Goal: Find specific page/section

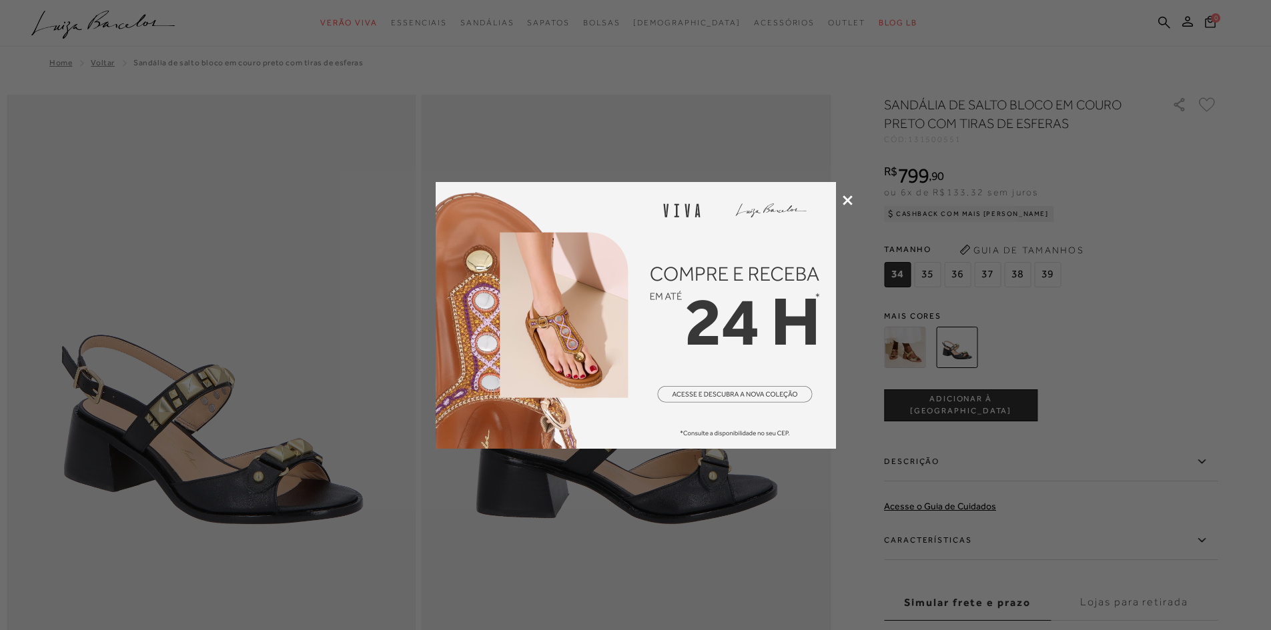
click at [843, 199] on icon at bounding box center [847, 200] width 10 height 10
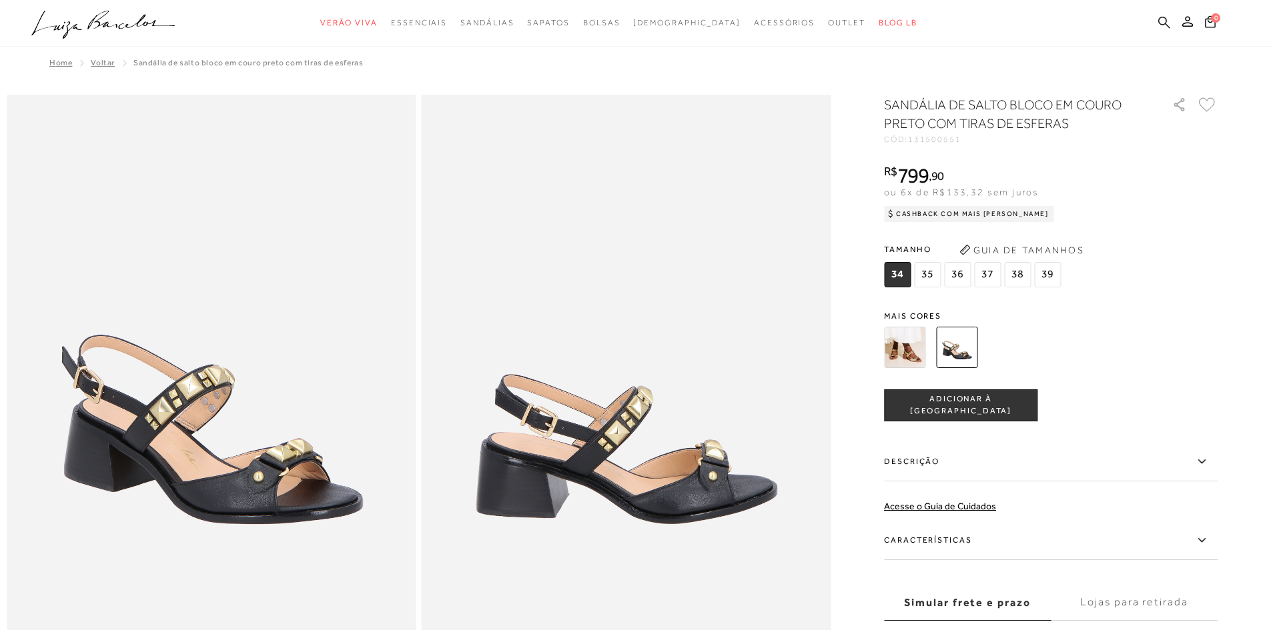
click at [1163, 17] on icon at bounding box center [1164, 22] width 12 height 12
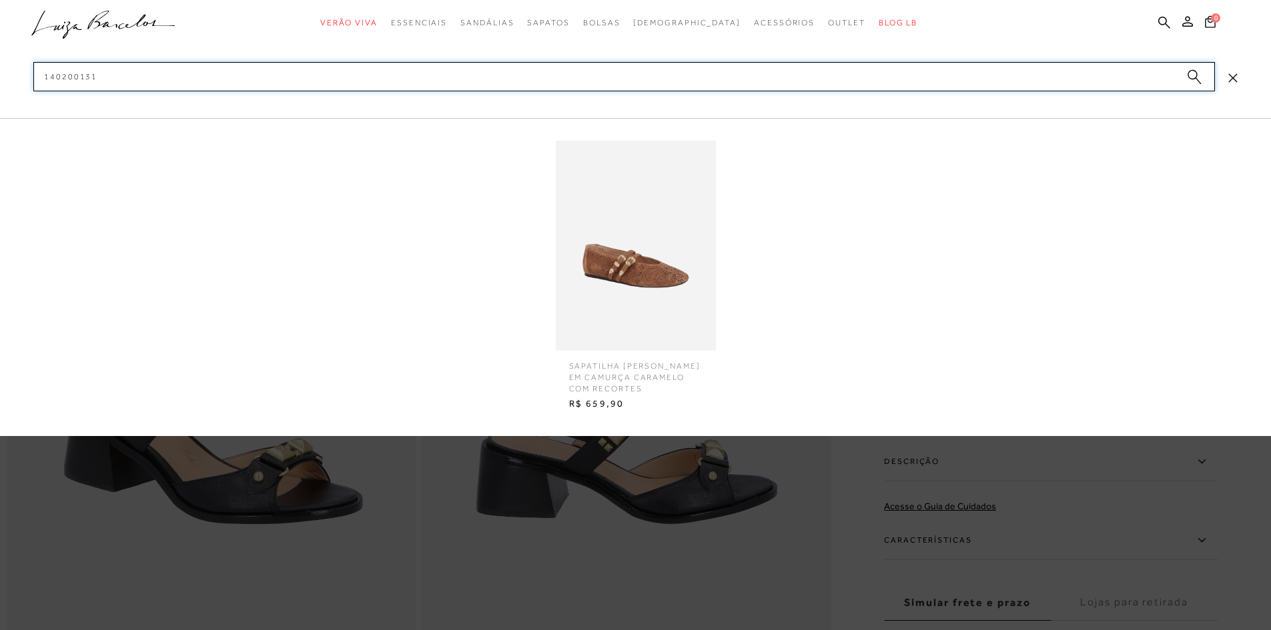
type input "140200131"
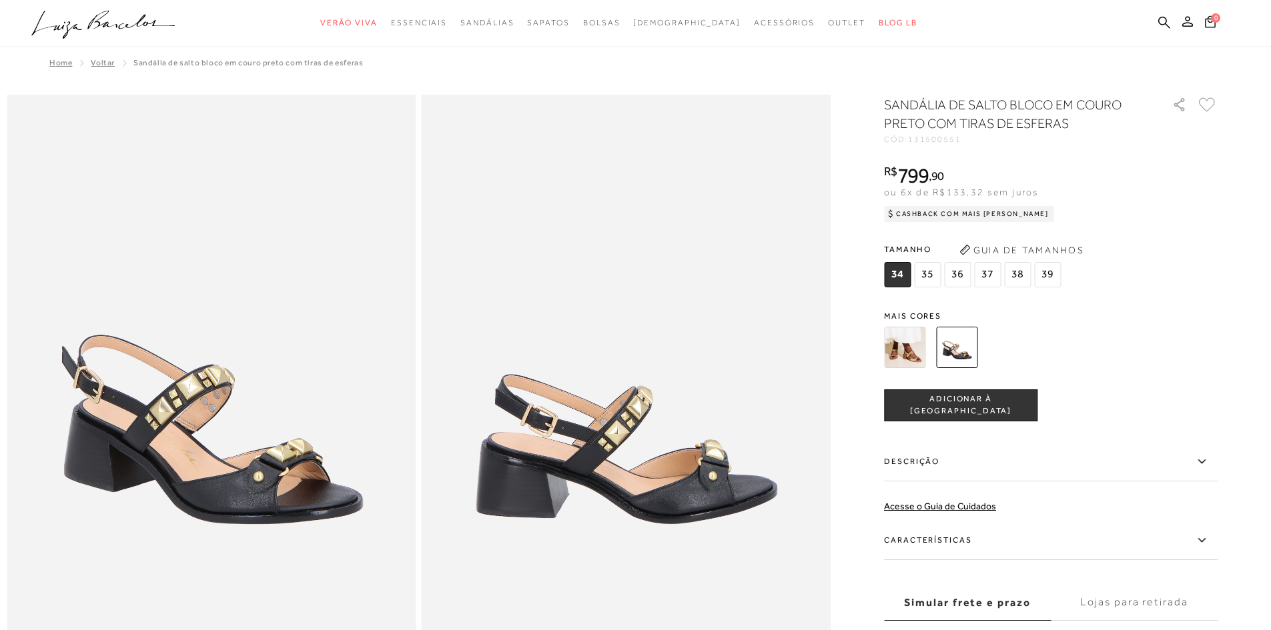
click at [133, 14] on icon ".a{fill-rule:evenodd;}" at bounding box center [103, 25] width 144 height 28
